Goal: Task Accomplishment & Management: Manage account settings

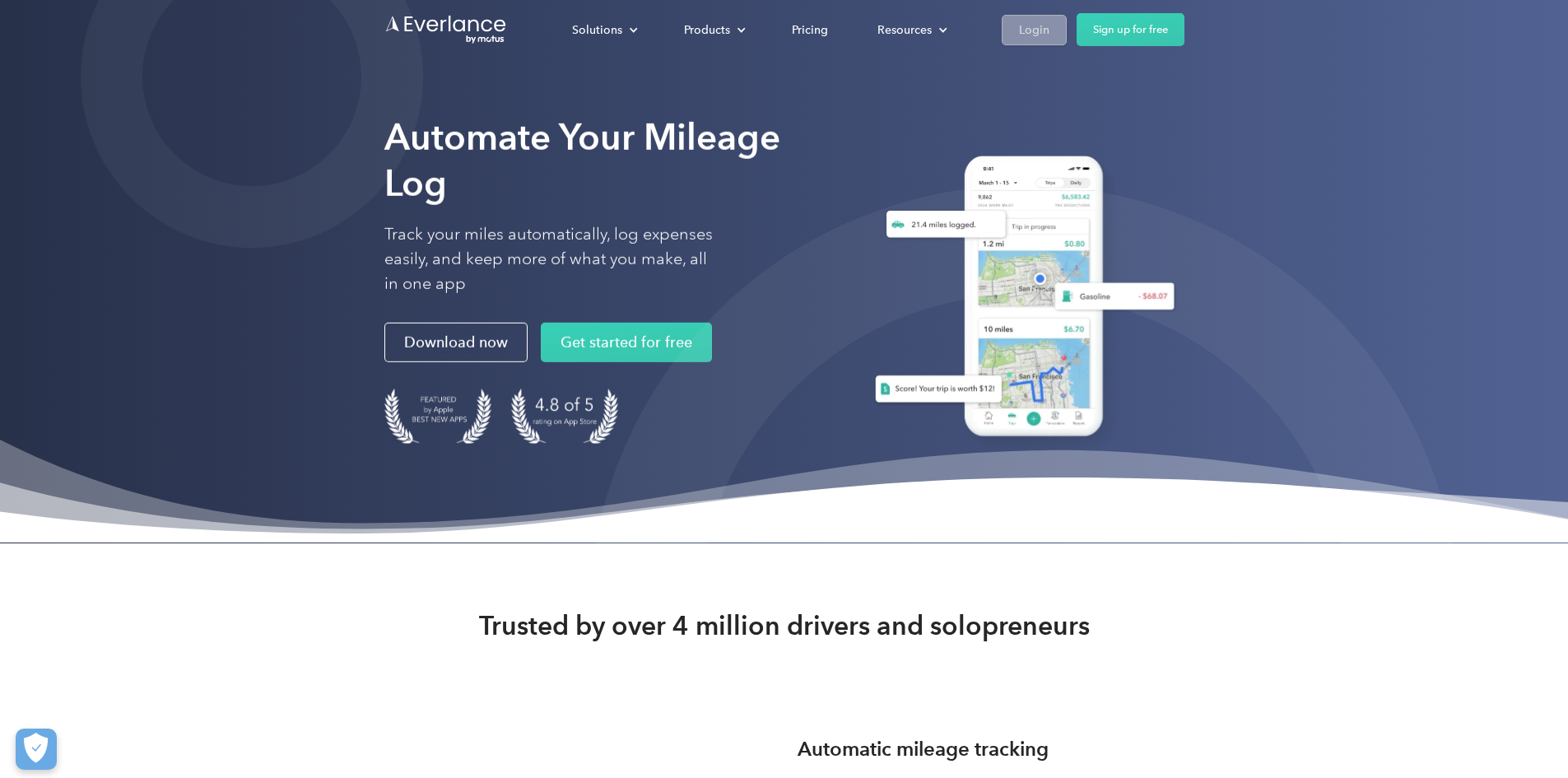
click at [1049, 30] on div "Login" at bounding box center [1034, 30] width 30 height 20
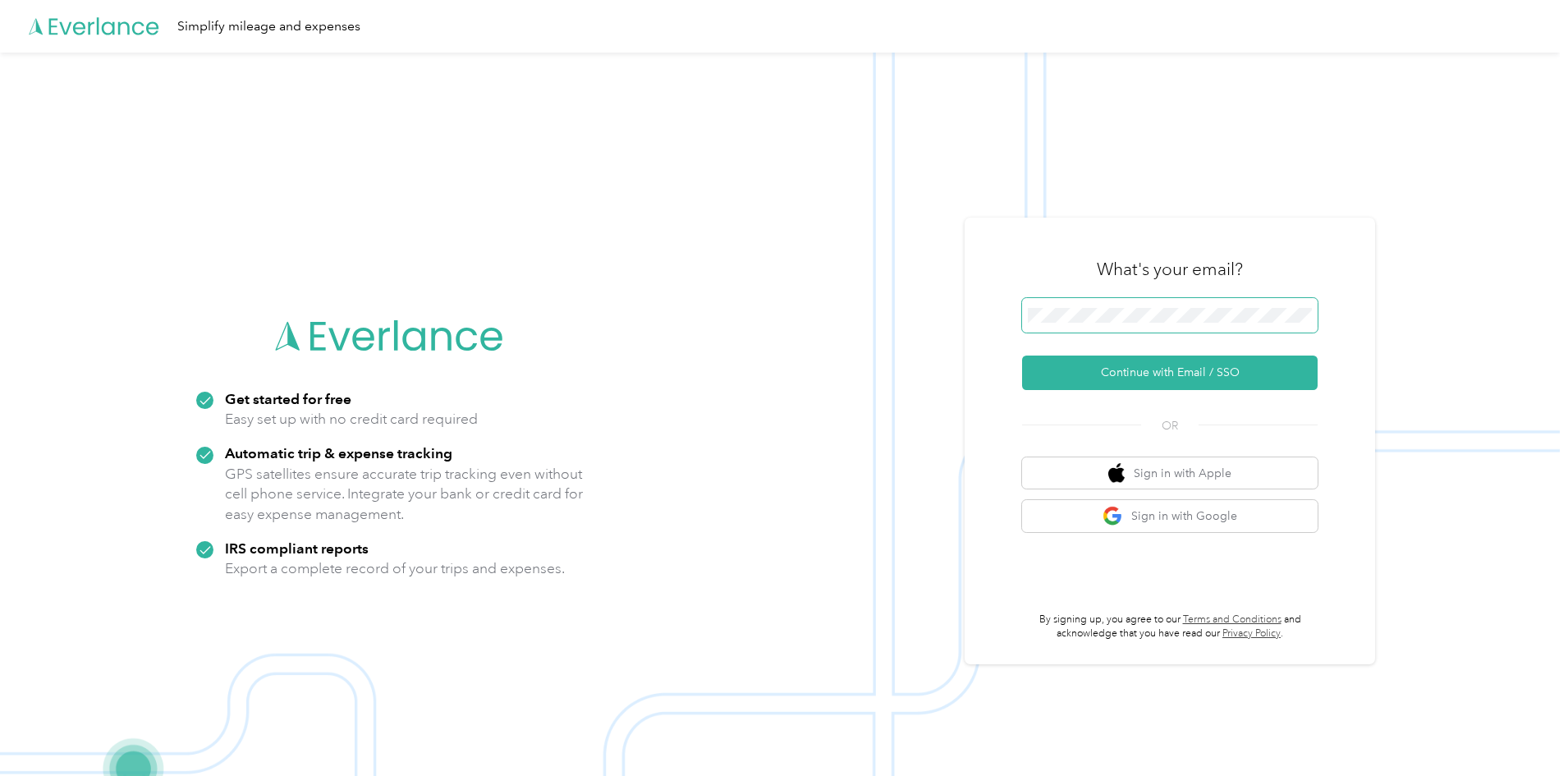
click at [1060, 325] on span at bounding box center [1170, 315] width 296 height 34
click at [1142, 371] on button "Continue with Email / SSO" at bounding box center [1170, 372] width 296 height 34
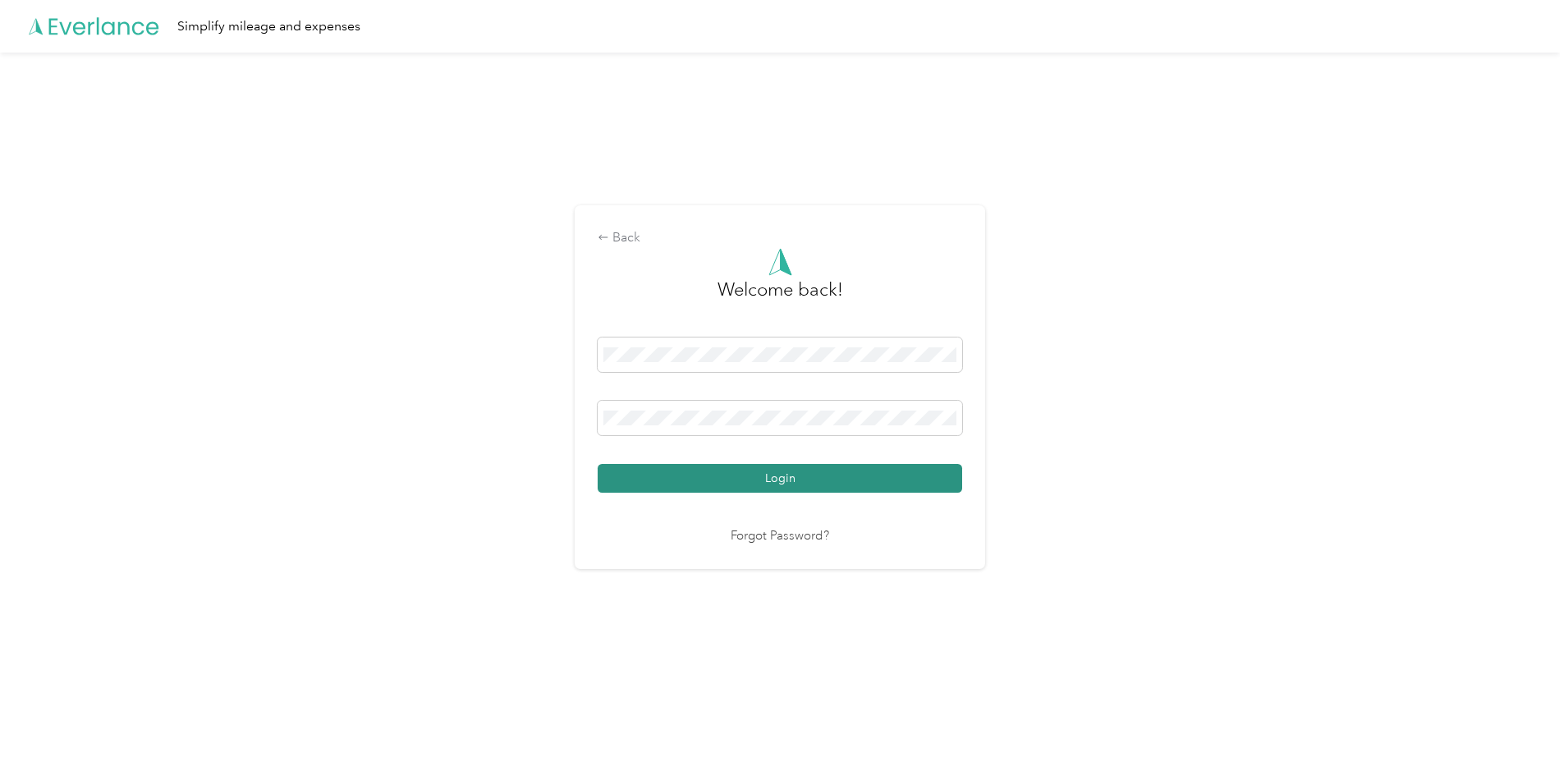
click at [798, 479] on button "Login" at bounding box center [780, 478] width 365 height 29
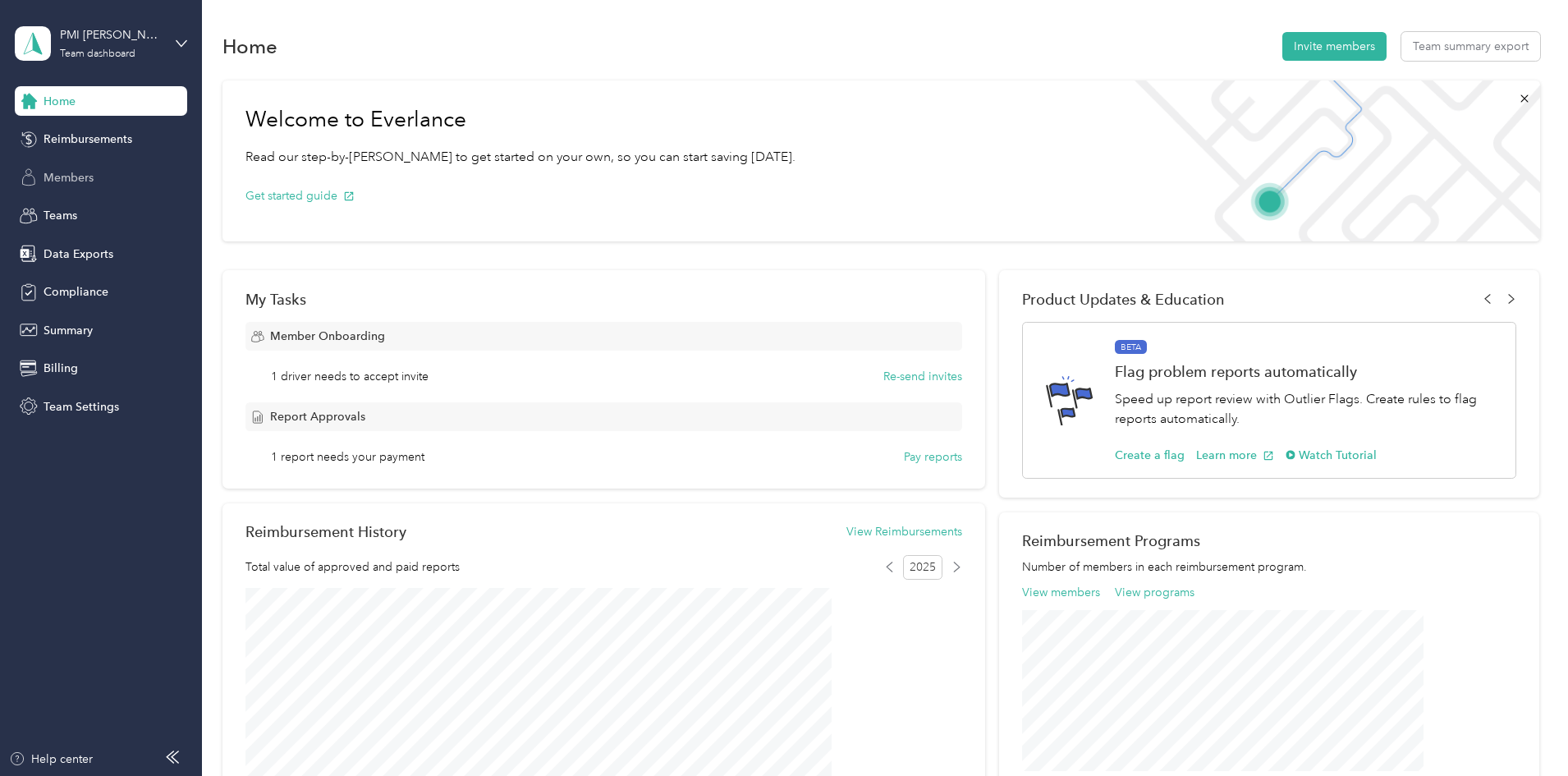
click at [74, 173] on span "Members" at bounding box center [69, 178] width 50 height 18
